Goal: Obtain resource: Download file/media

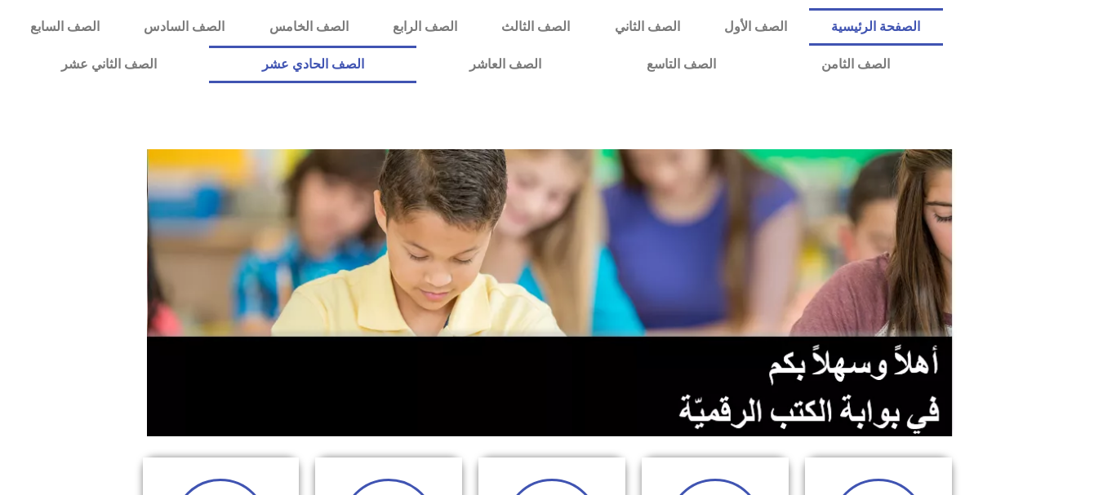
click at [416, 67] on link "الصف الحادي عشر" at bounding box center [312, 65] width 207 height 38
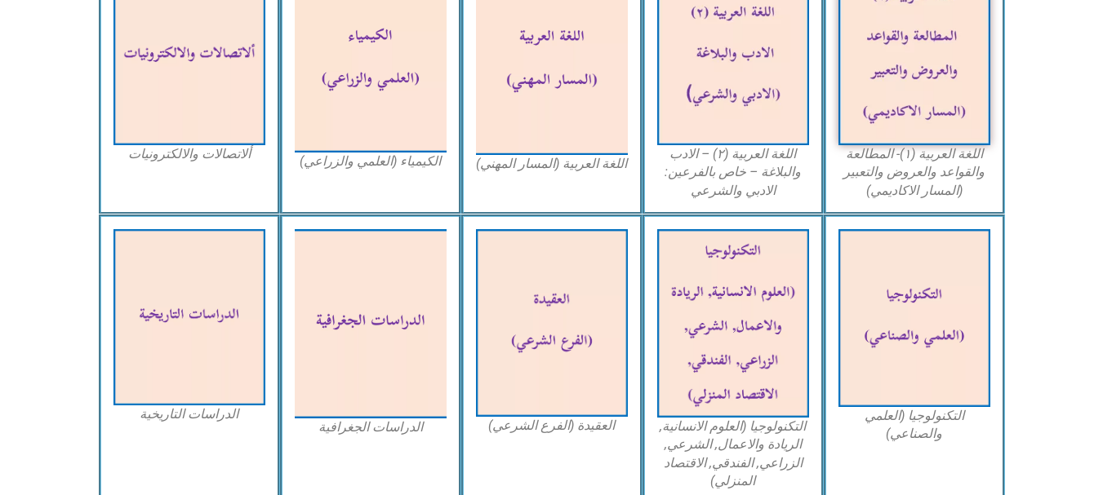
scroll to position [619, 0]
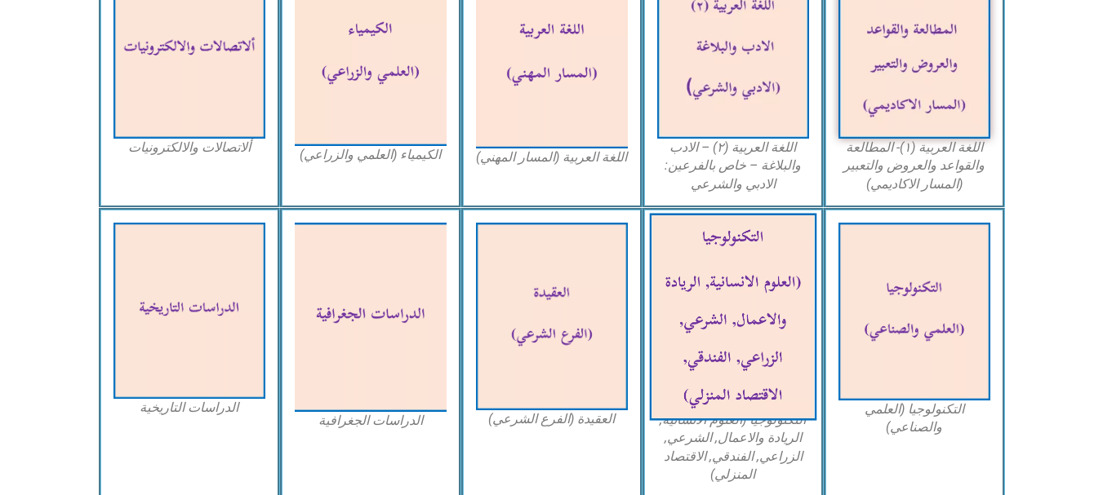
click at [738, 273] on img at bounding box center [732, 316] width 167 height 207
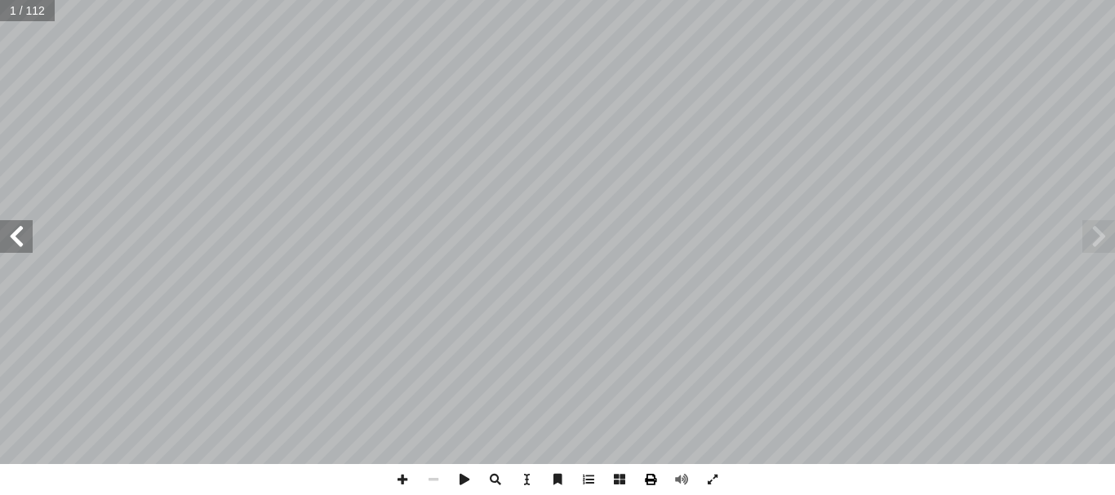
click at [653, 480] on span at bounding box center [650, 479] width 31 height 31
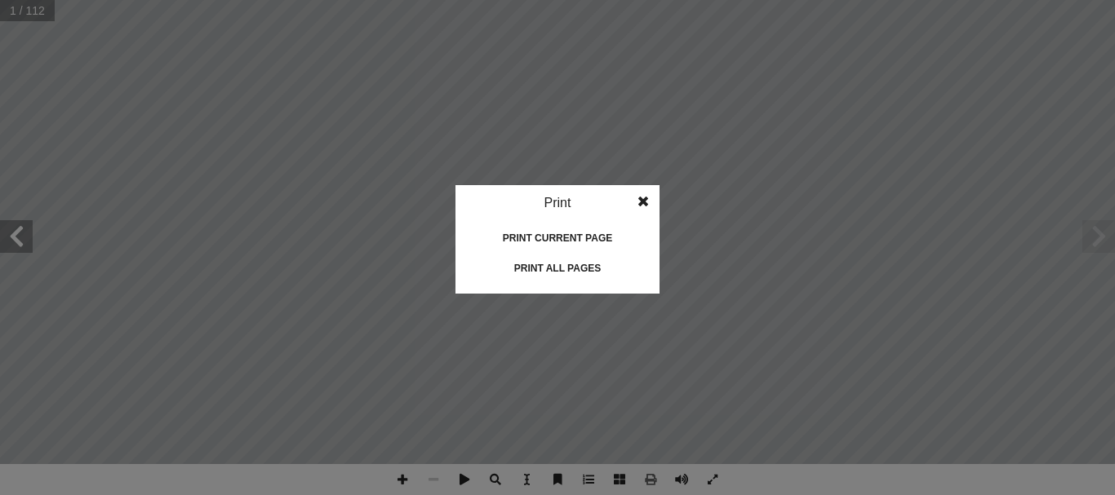
click at [551, 260] on div "Print all pages" at bounding box center [557, 268] width 163 height 26
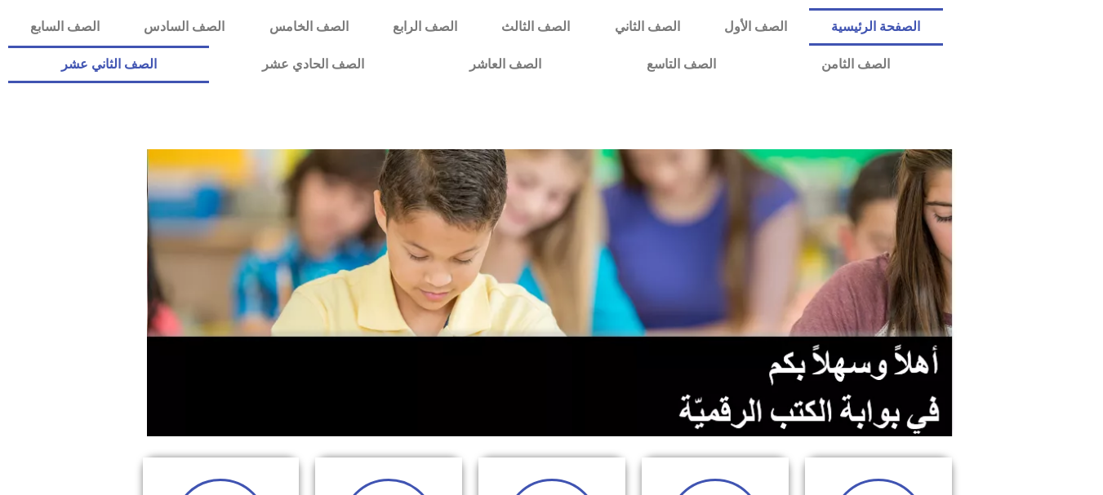
click at [190, 64] on link "الصف الثاني عشر" at bounding box center [108, 65] width 201 height 38
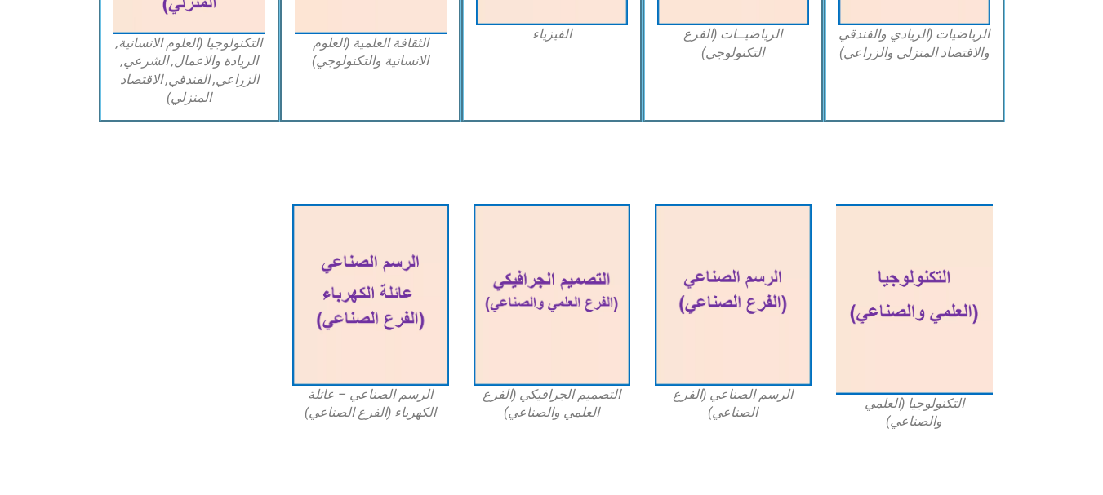
scroll to position [1201, 0]
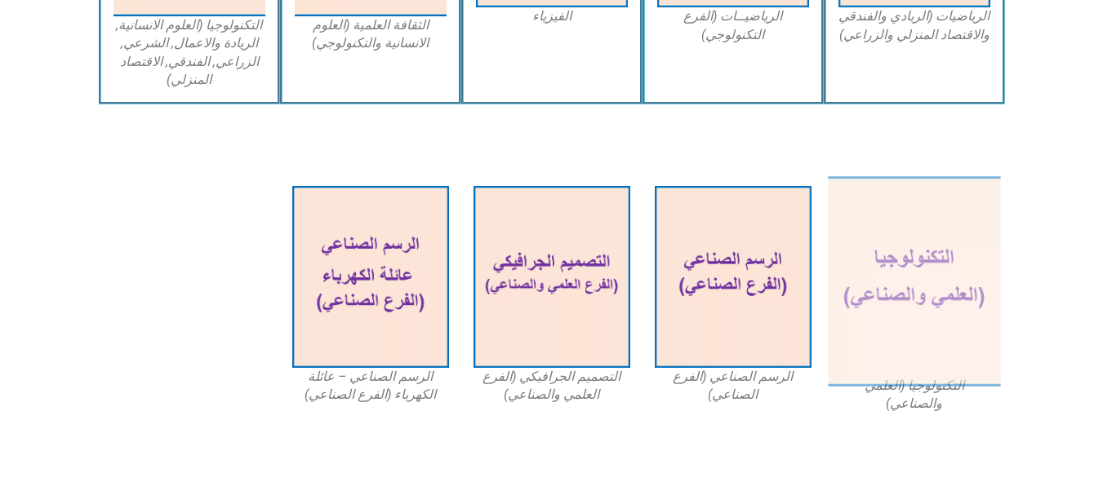
click at [931, 317] on img at bounding box center [914, 281] width 172 height 211
click at [953, 256] on img at bounding box center [914, 281] width 172 height 211
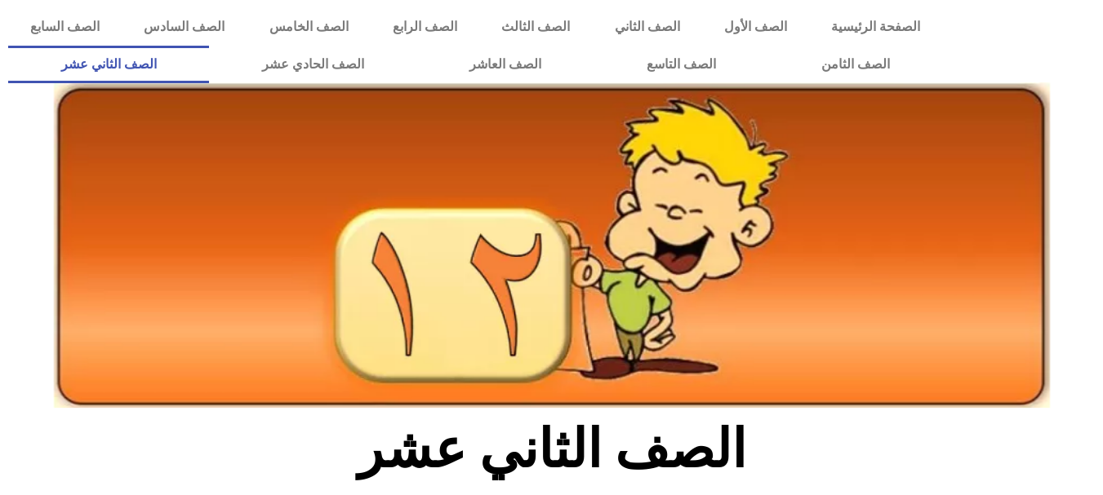
scroll to position [1201, 0]
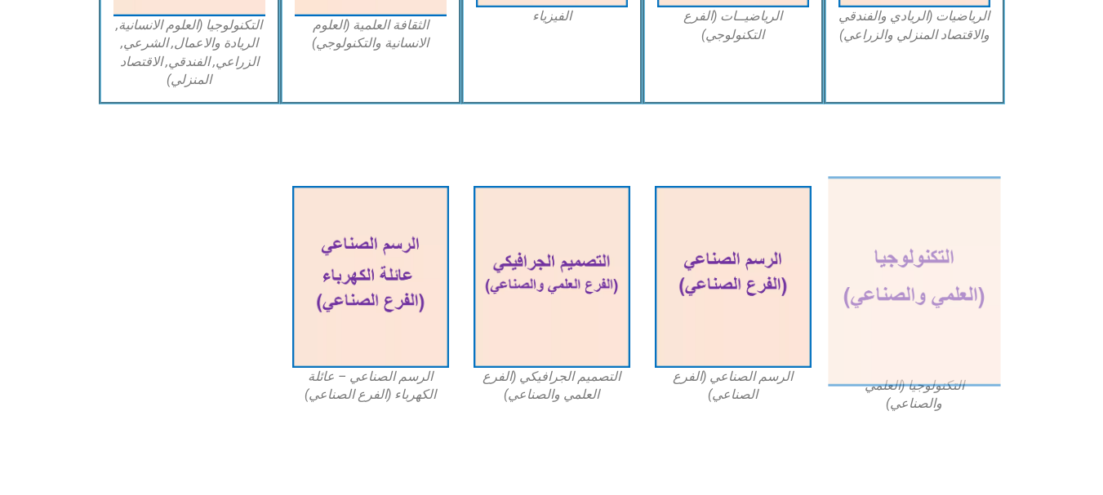
click at [930, 261] on img at bounding box center [914, 281] width 172 height 211
